Goal: Complete application form: Complete application form

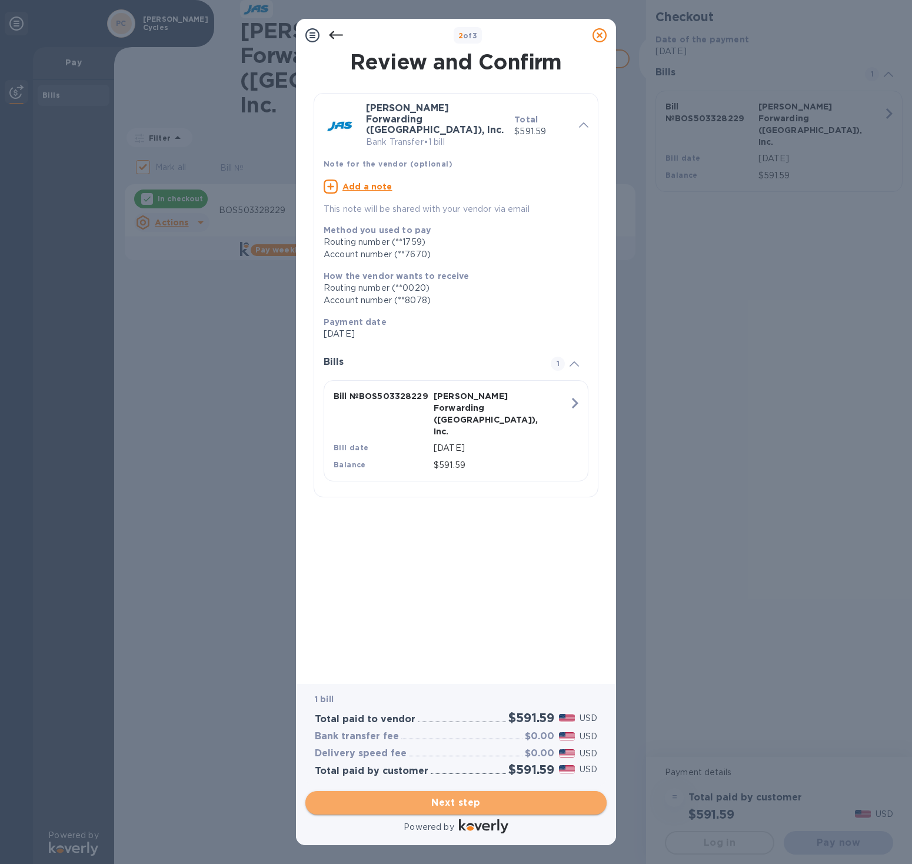
click at [461, 799] on span "Next step" at bounding box center [456, 803] width 282 height 14
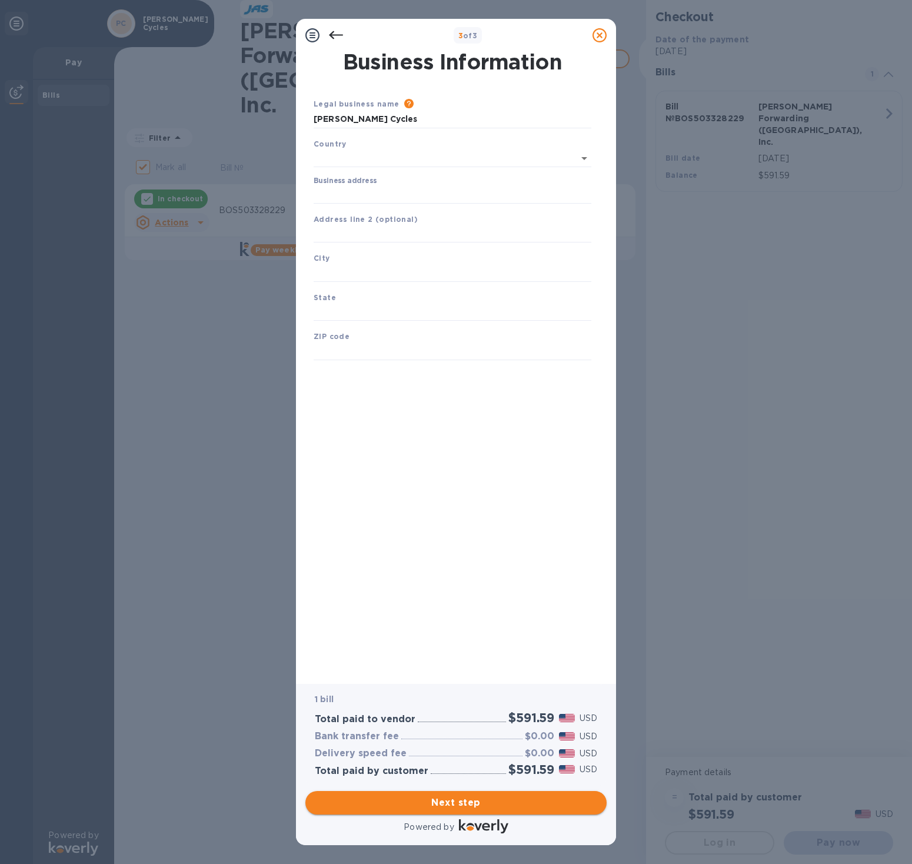
type input "[GEOGRAPHIC_DATA]"
click at [335, 189] on input "Business address" at bounding box center [453, 193] width 278 height 18
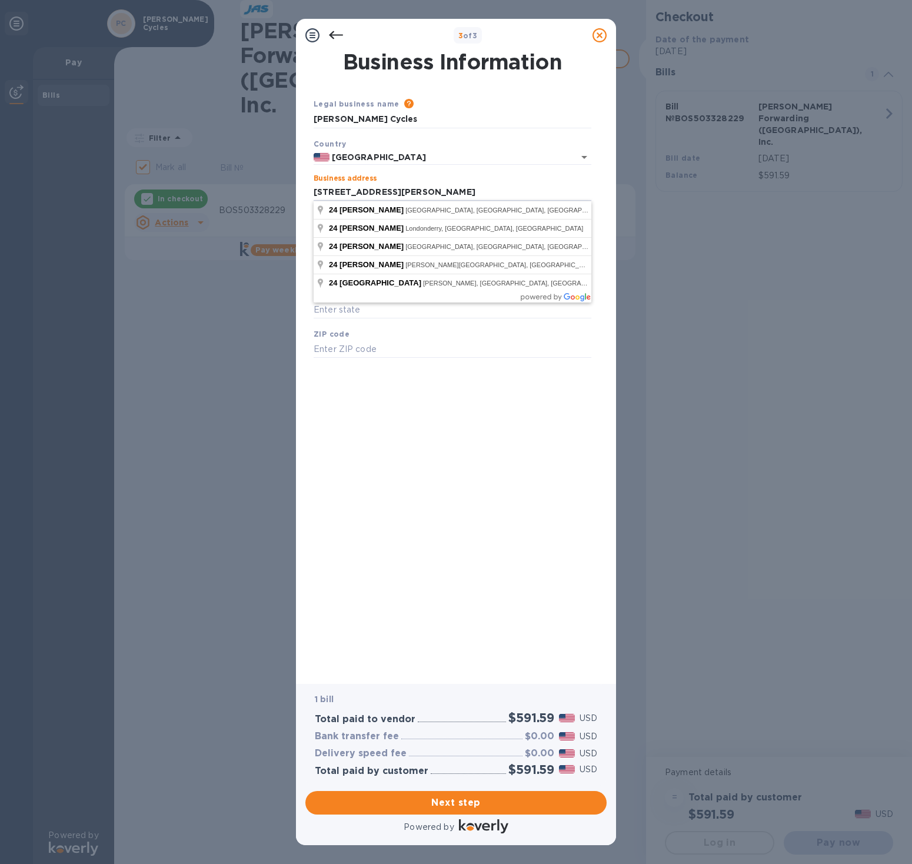
type input "[STREET_ADDRESS]"
type input "Hillsborough"
type input "NH"
type input "03244"
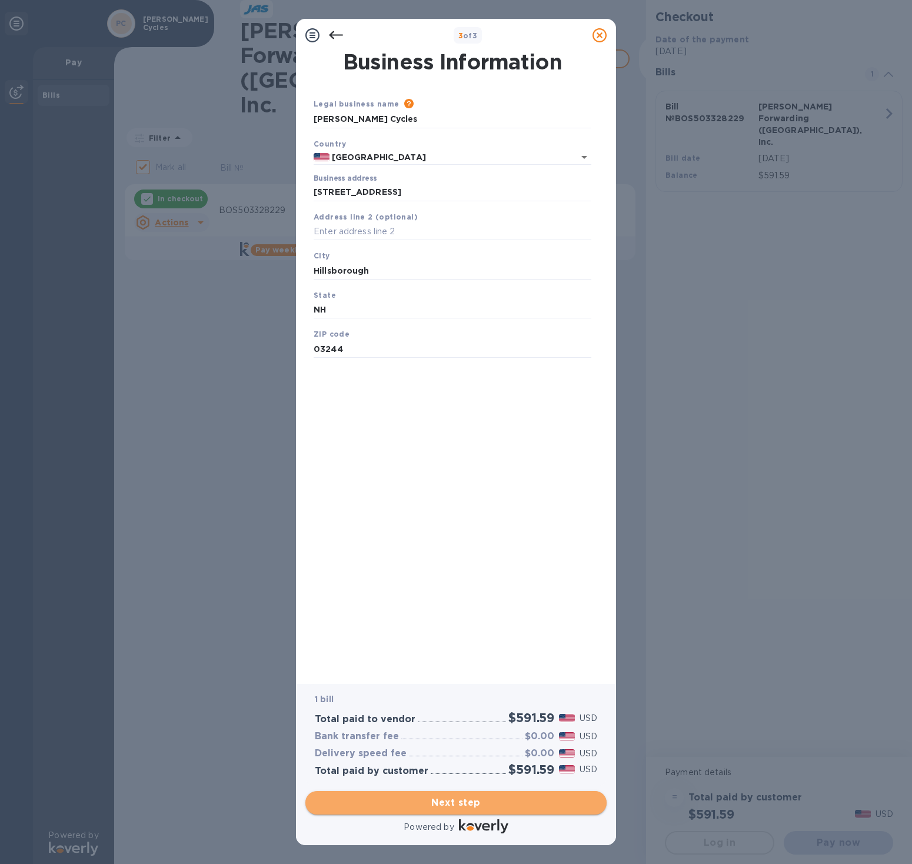
click at [449, 797] on span "Next step" at bounding box center [456, 803] width 282 height 14
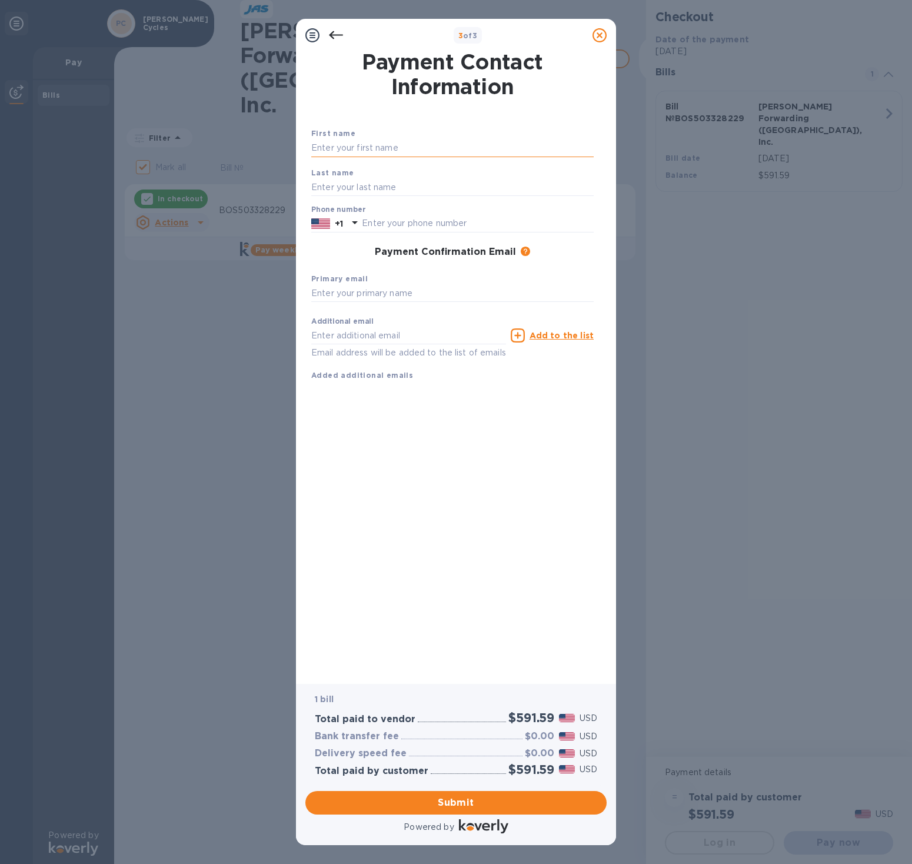
click at [331, 149] on input "text" at bounding box center [452, 148] width 282 height 18
type input "[PERSON_NAME]"
click at [380, 189] on input "text" at bounding box center [452, 187] width 282 height 18
type input "White"
click at [381, 221] on input "text" at bounding box center [478, 224] width 232 height 18
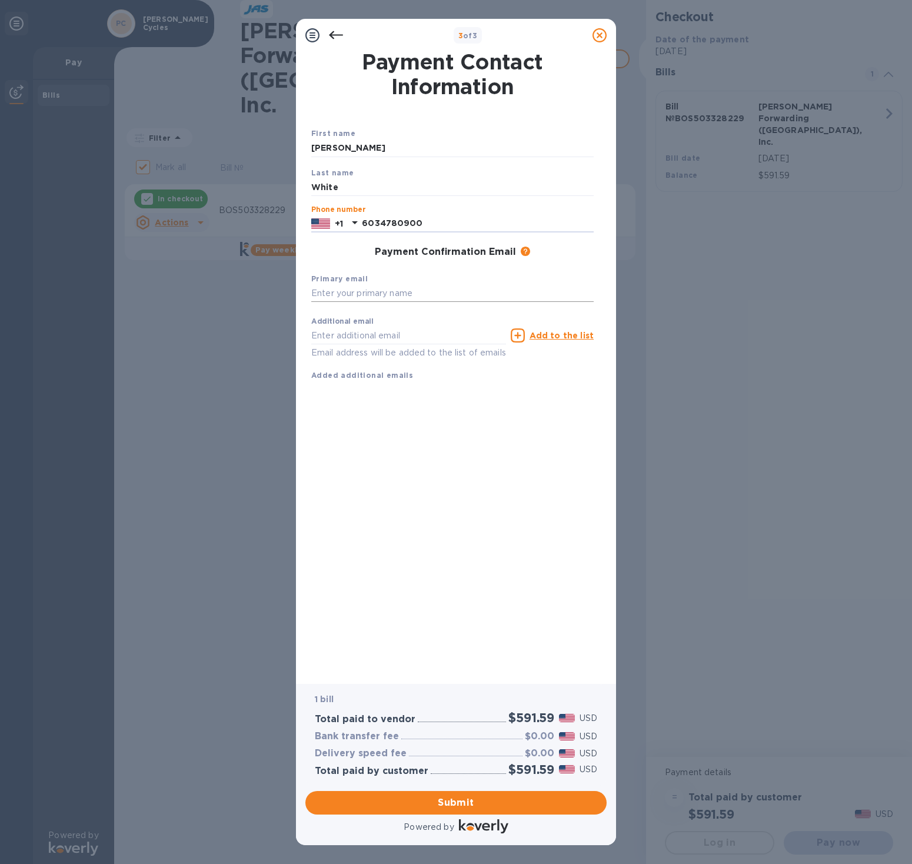
type input "6034780900"
click at [413, 297] on input "text" at bounding box center [452, 294] width 282 height 18
type input "[PERSON_NAME][EMAIL_ADDRESS][DOMAIN_NAME]"
click at [434, 493] on div "Payment Contact Information First name [PERSON_NAME] Last name White Phone numb…" at bounding box center [456, 360] width 290 height 616
click at [455, 800] on span "Submit" at bounding box center [456, 803] width 282 height 14
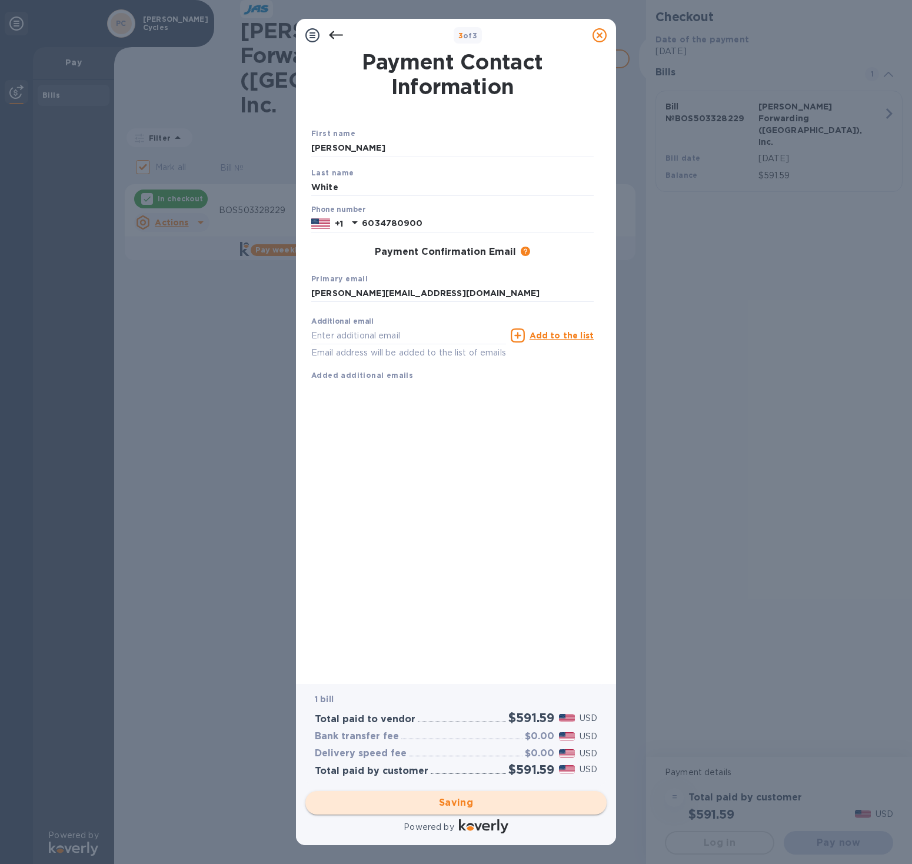
checkbox input "false"
